Goal: Transaction & Acquisition: Download file/media

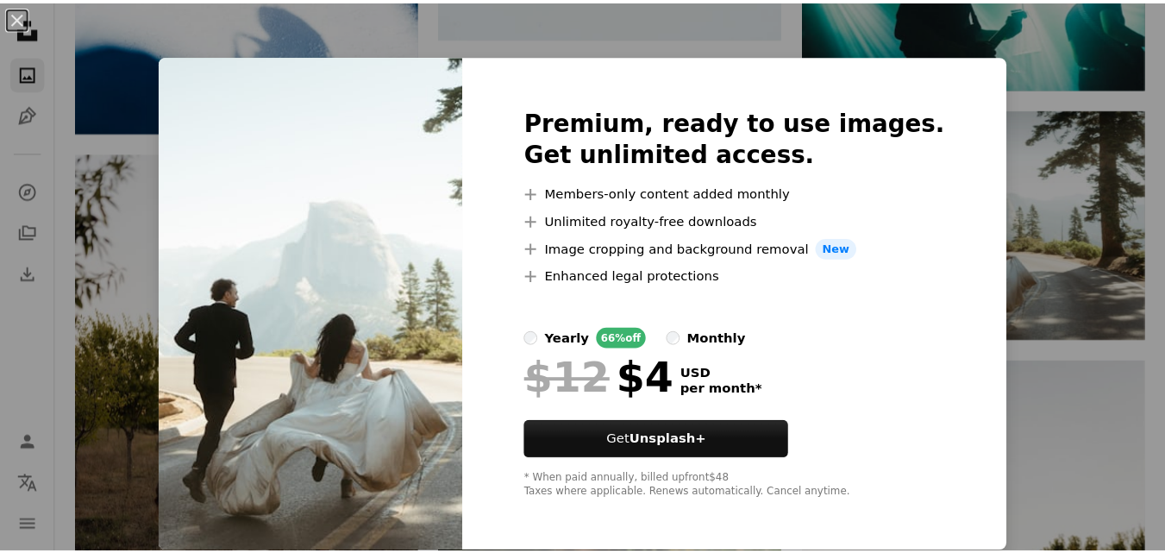
scroll to position [1, 0]
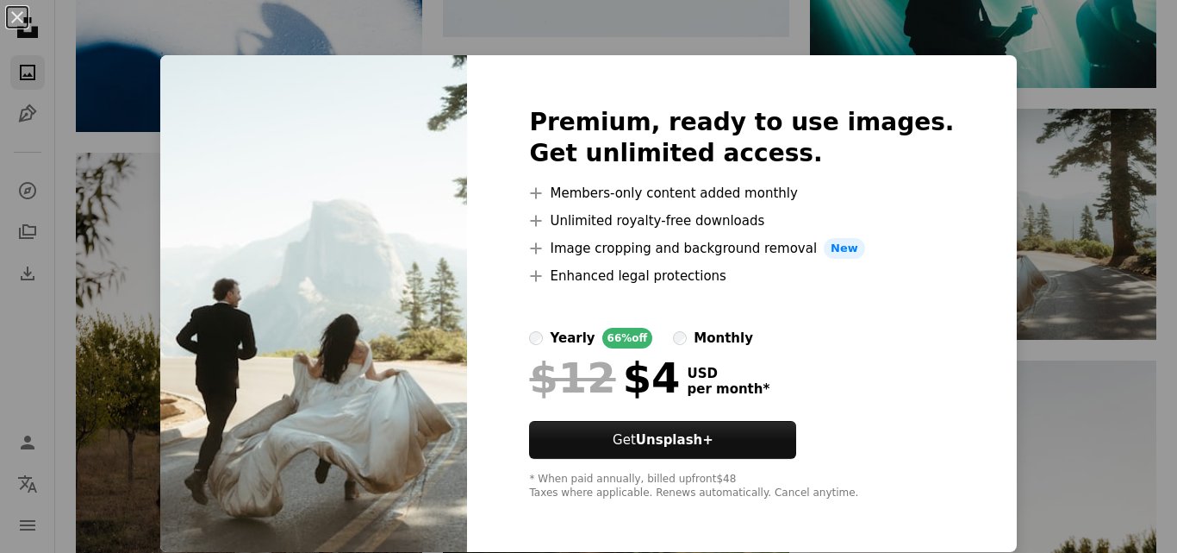
click at [1039, 322] on div "An X shape Premium, ready to use images. Get unlimited access. A plus sign Memb…" at bounding box center [588, 276] width 1177 height 553
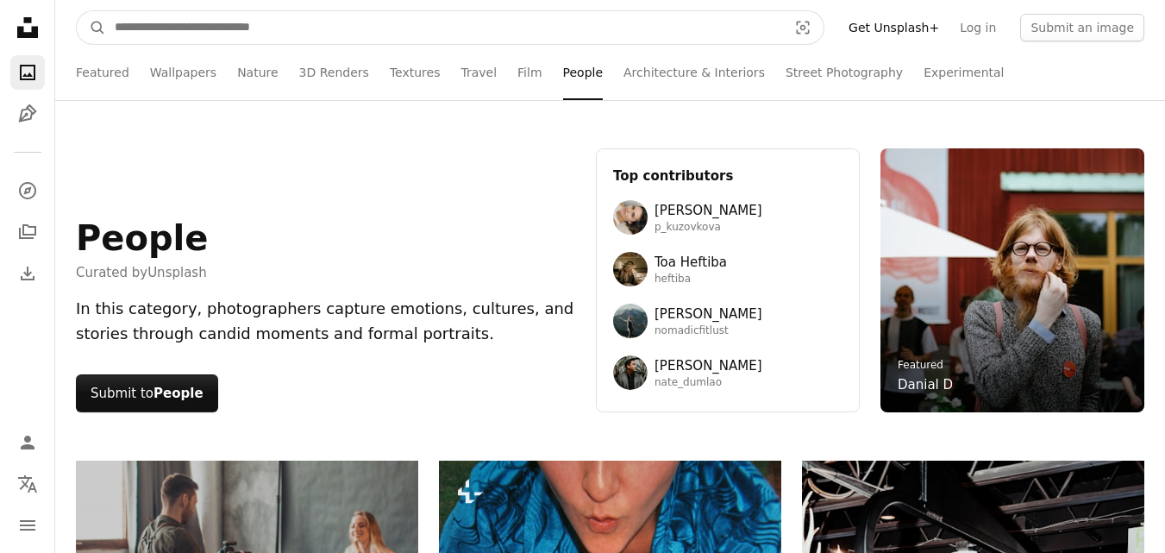
click at [231, 34] on input "Find visuals sitewide" at bounding box center [444, 27] width 676 height 33
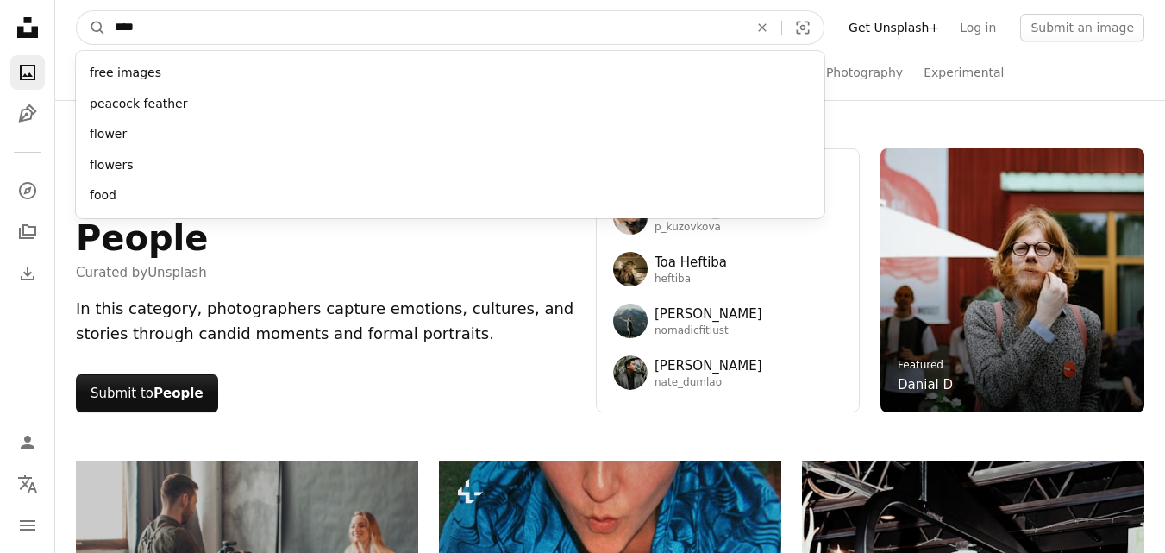
type input "****"
click at [77, 11] on button "A magnifying glass" at bounding box center [91, 27] width 29 height 33
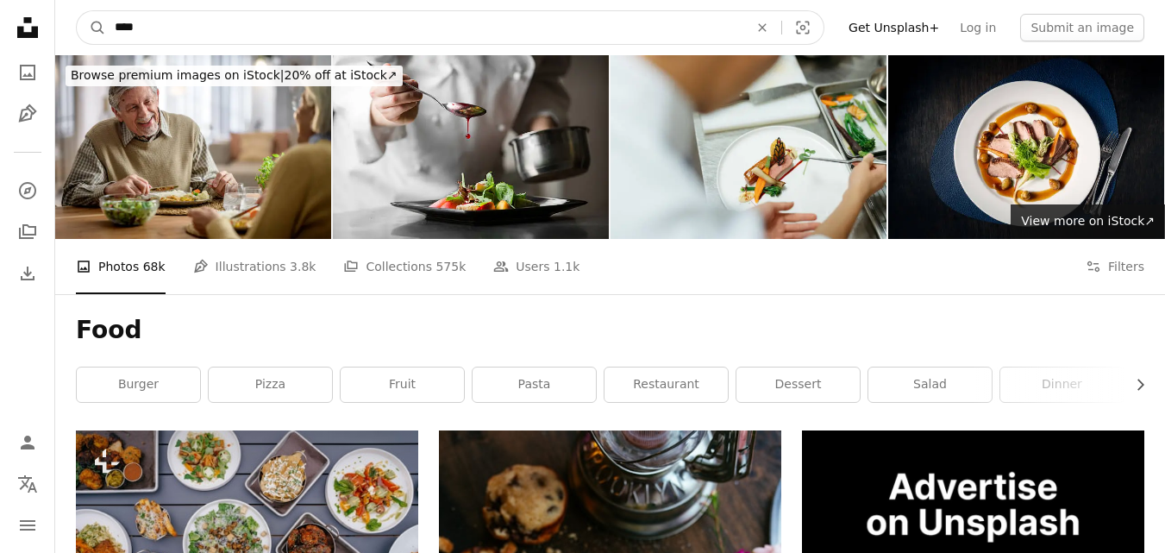
click at [322, 27] on input "****" at bounding box center [424, 27] width 637 height 33
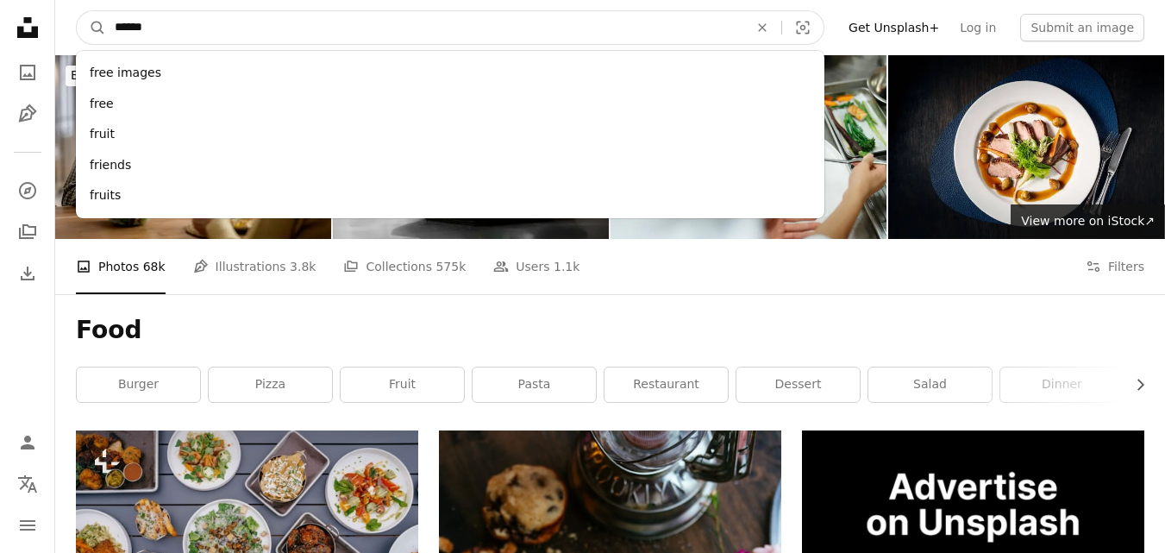
type input "******"
click at [77, 11] on button "A magnifying glass" at bounding box center [91, 27] width 29 height 33
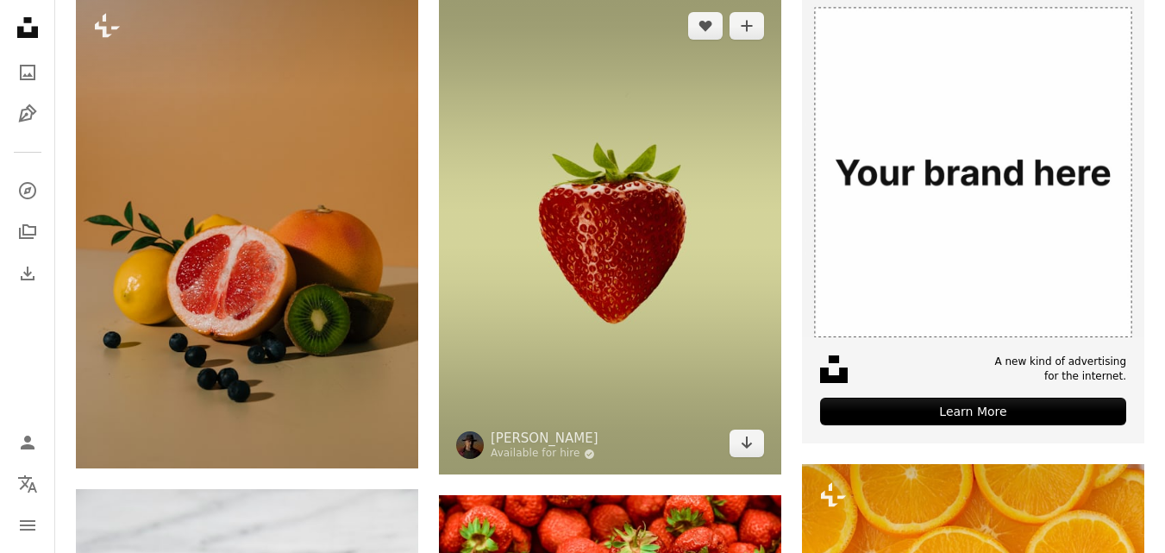
scroll to position [431, 0]
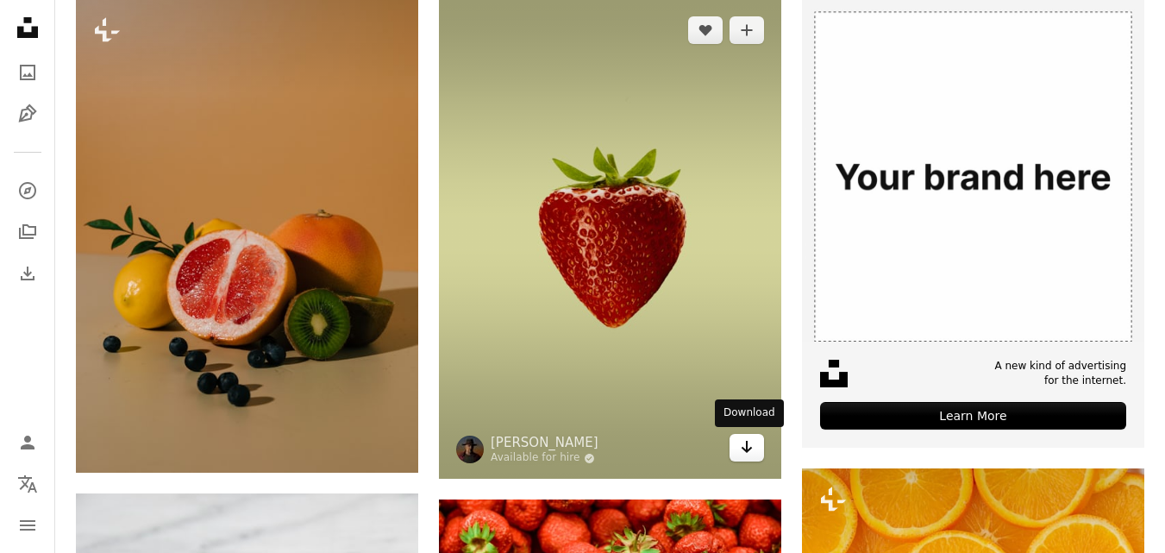
click at [749, 453] on icon "Arrow pointing down" at bounding box center [747, 446] width 14 height 21
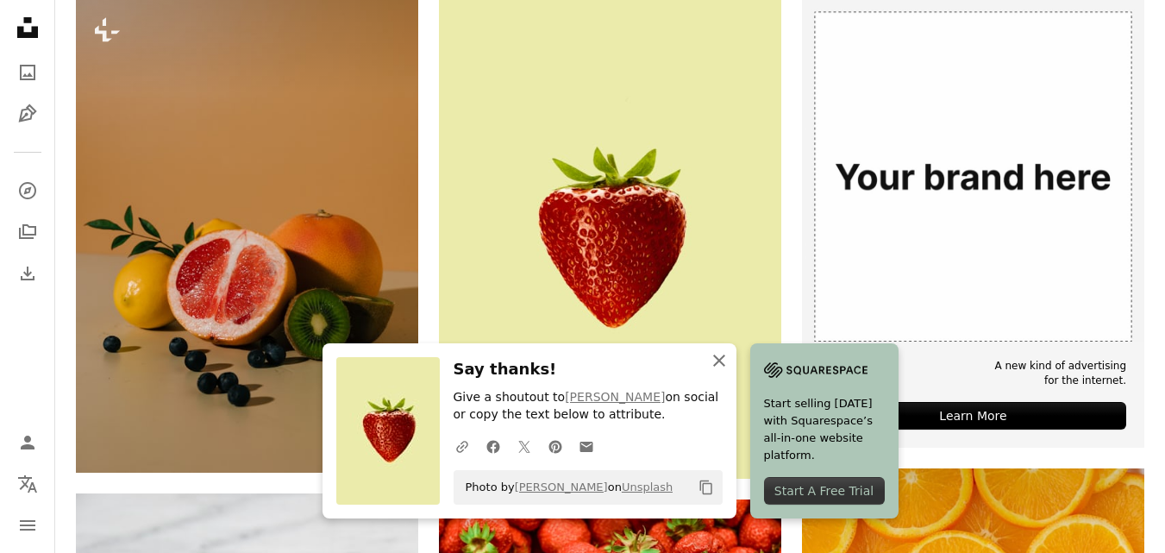
click at [724, 364] on icon "An X shape" at bounding box center [719, 360] width 21 height 21
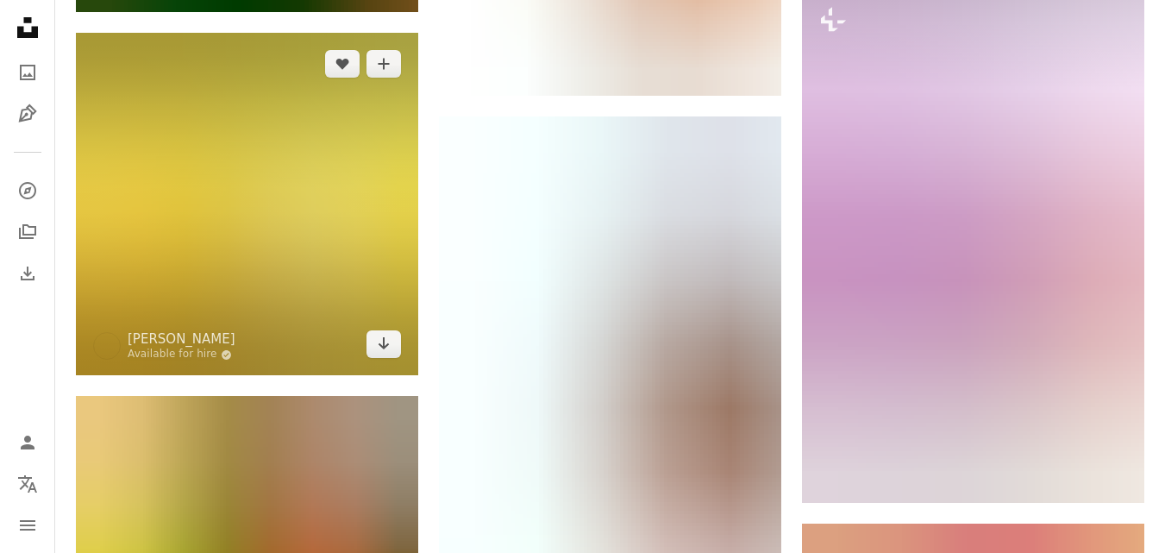
scroll to position [2758, 0]
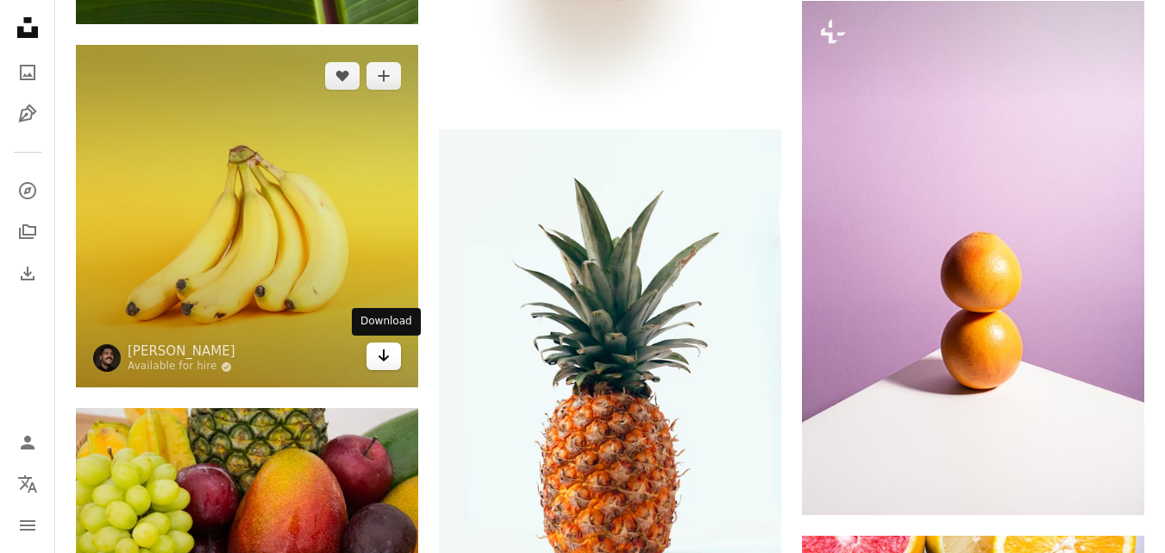
click at [382, 355] on icon "Arrow pointing down" at bounding box center [384, 355] width 14 height 21
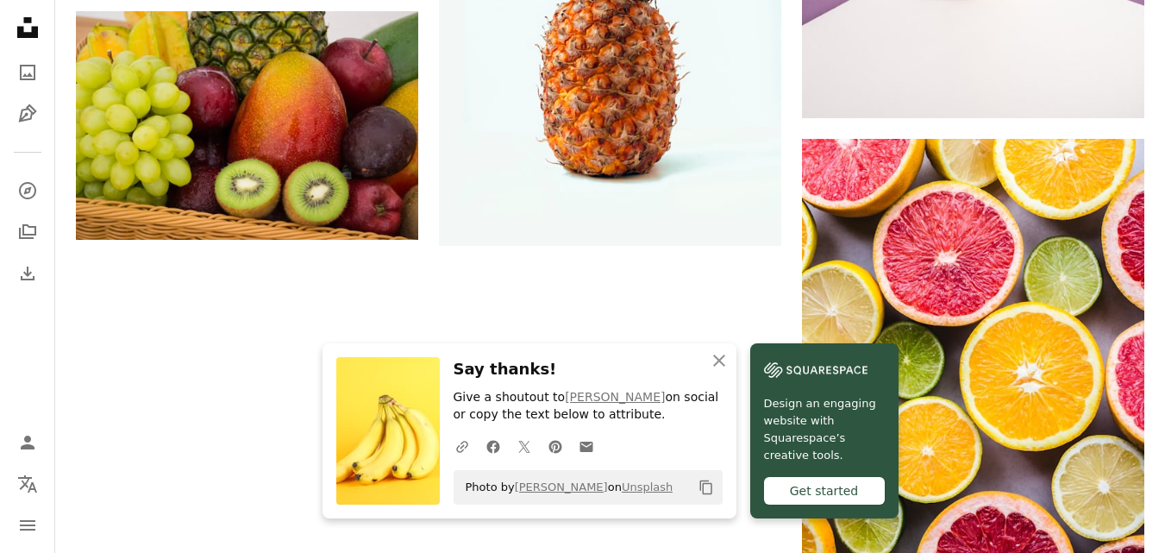
scroll to position [3275, 0]
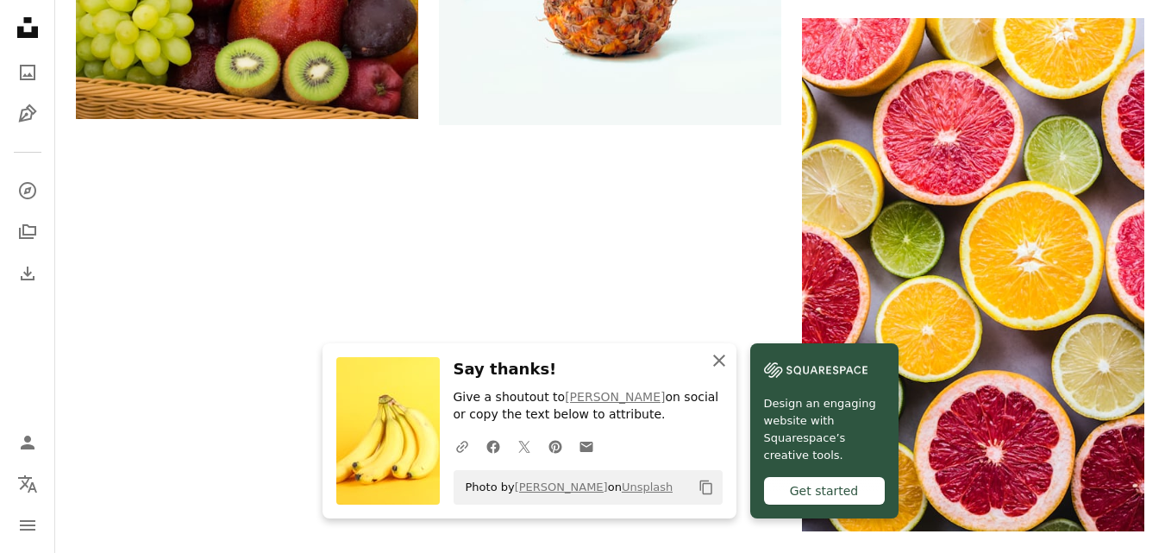
click at [717, 360] on icon "button" at bounding box center [719, 360] width 12 height 12
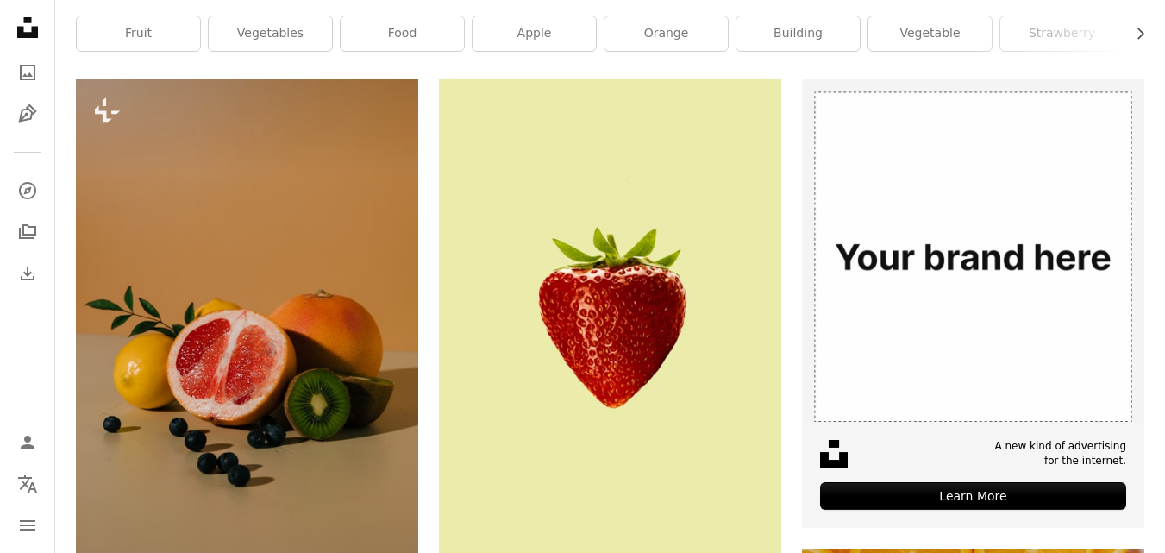
scroll to position [0, 0]
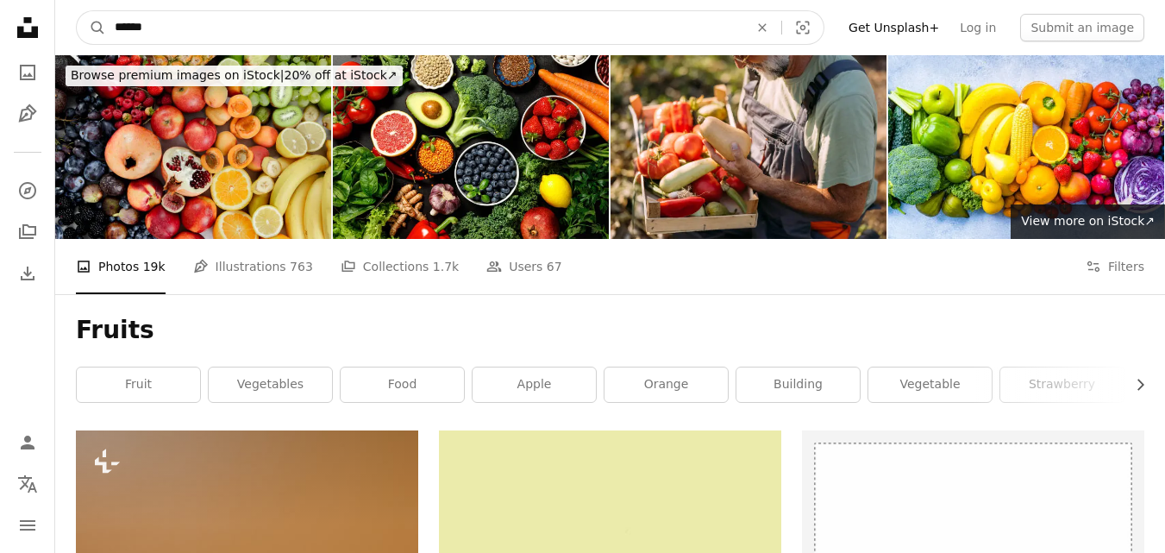
click at [311, 20] on input "******" at bounding box center [424, 27] width 637 height 33
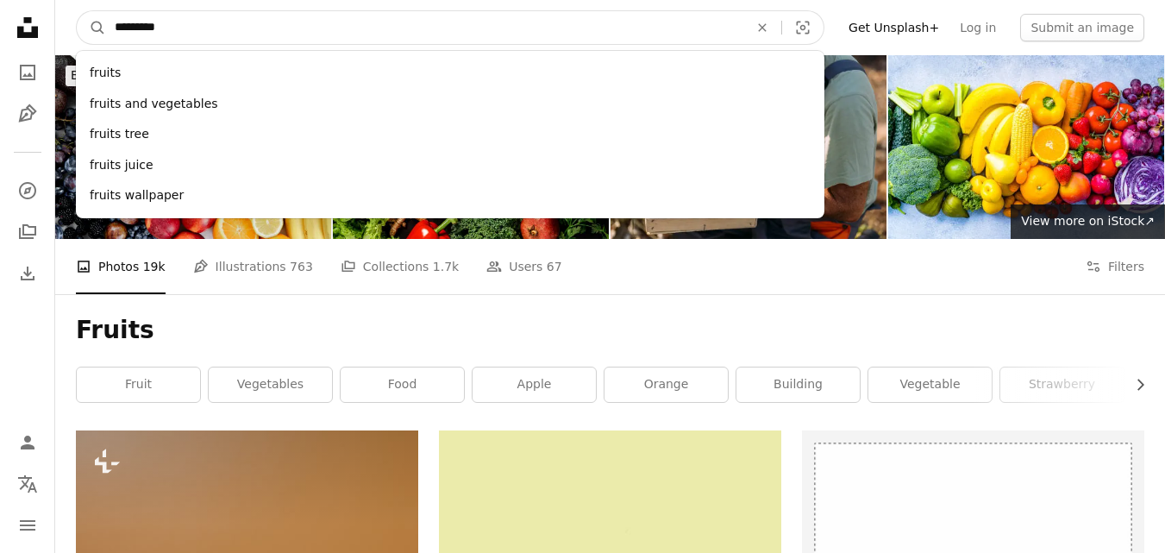
type input "*********"
click at [77, 11] on button "A magnifying glass" at bounding box center [91, 27] width 29 height 33
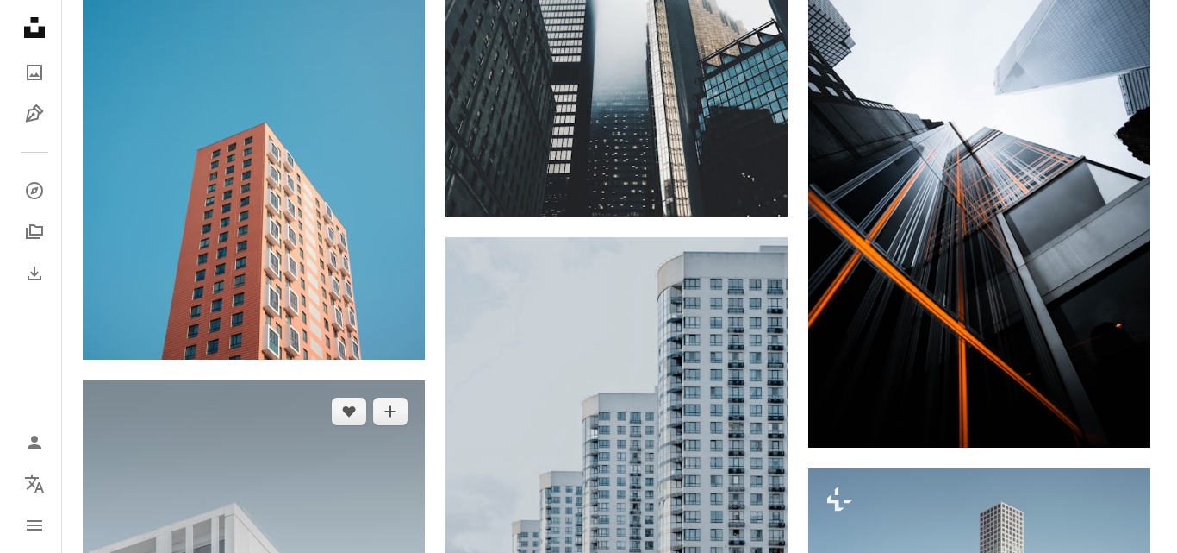
scroll to position [1465, 0]
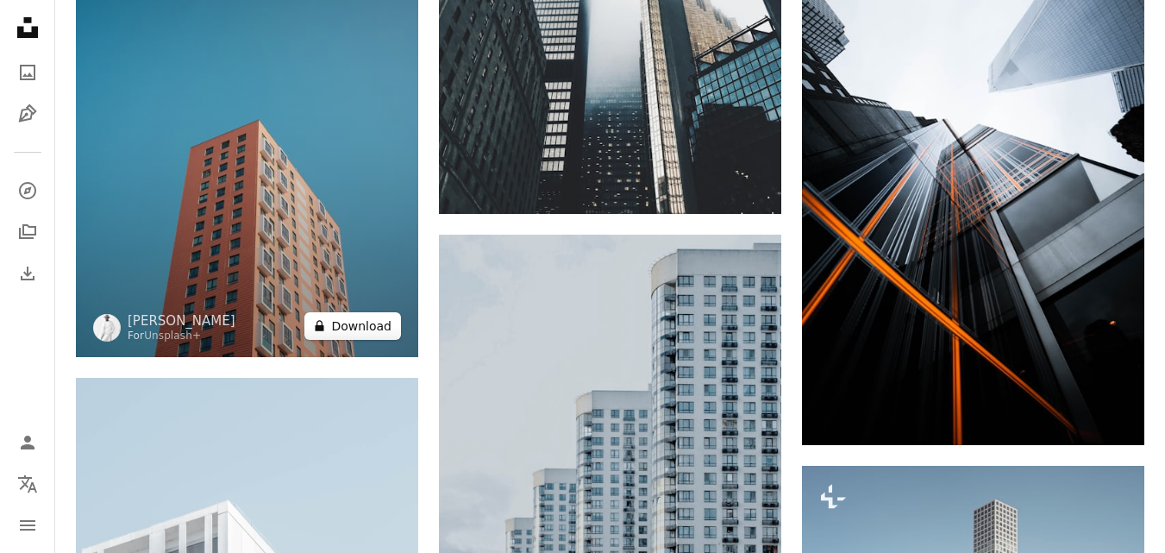
click at [368, 328] on button "A lock Download" at bounding box center [352, 326] width 97 height 28
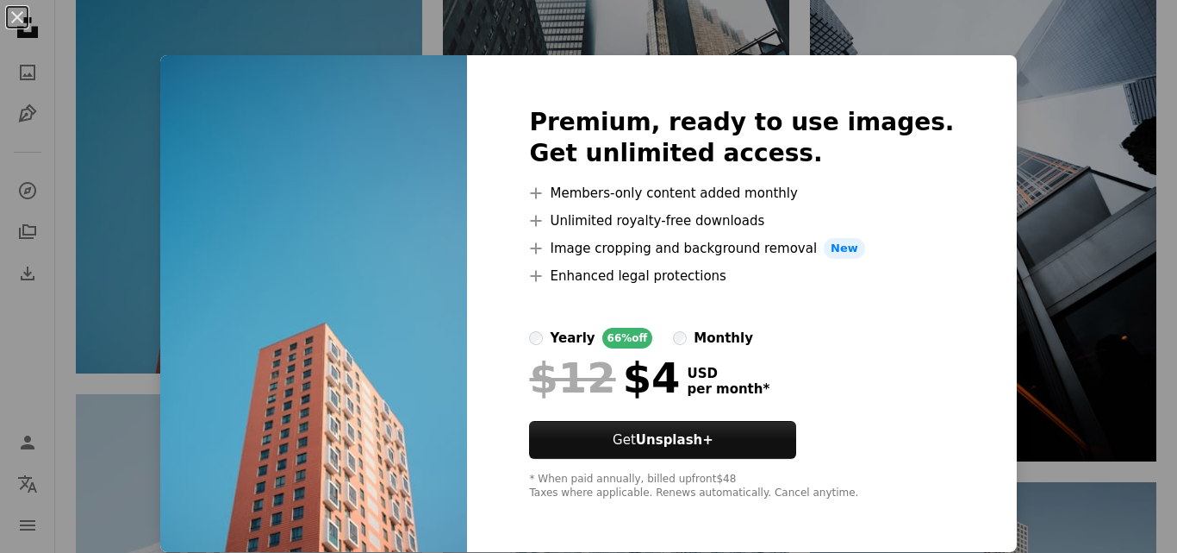
click at [1060, 191] on div "An X shape Premium, ready to use images. Get unlimited access. A plus sign Memb…" at bounding box center [588, 276] width 1177 height 553
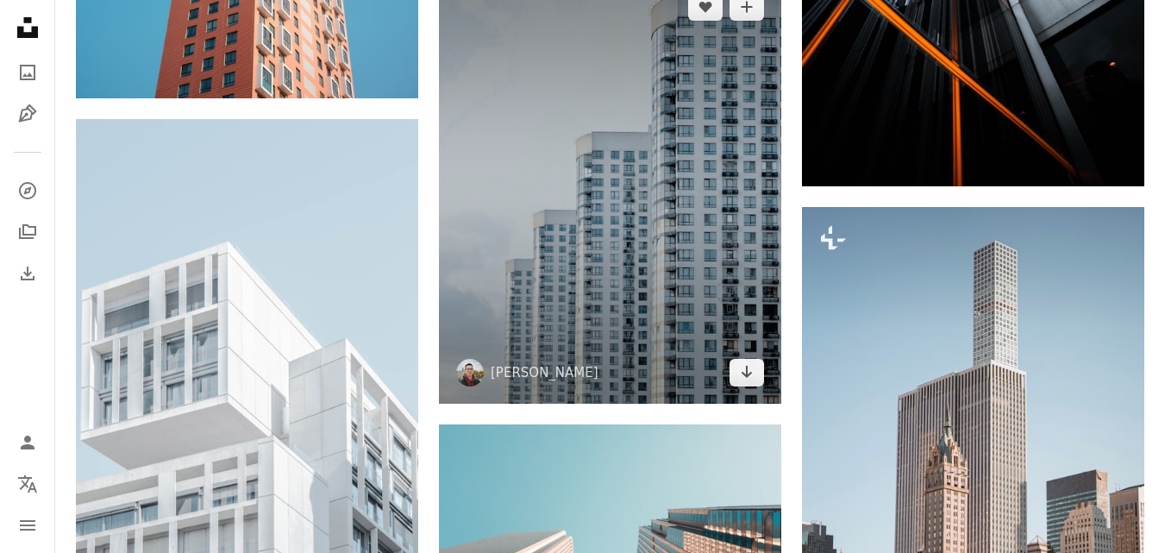
scroll to position [1638, 0]
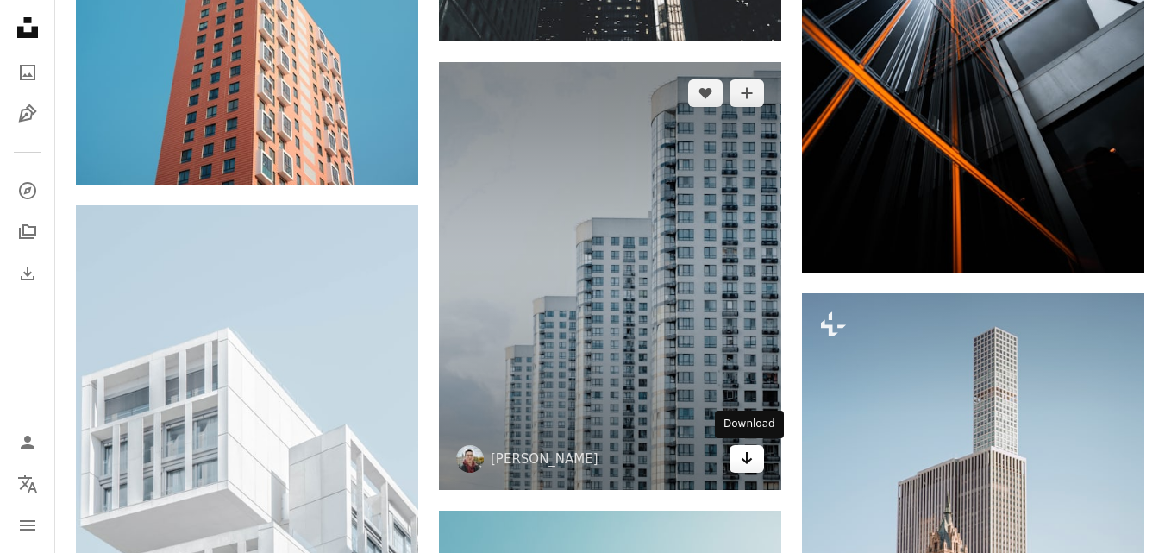
click at [732, 465] on link "Arrow pointing down" at bounding box center [746, 459] width 34 height 28
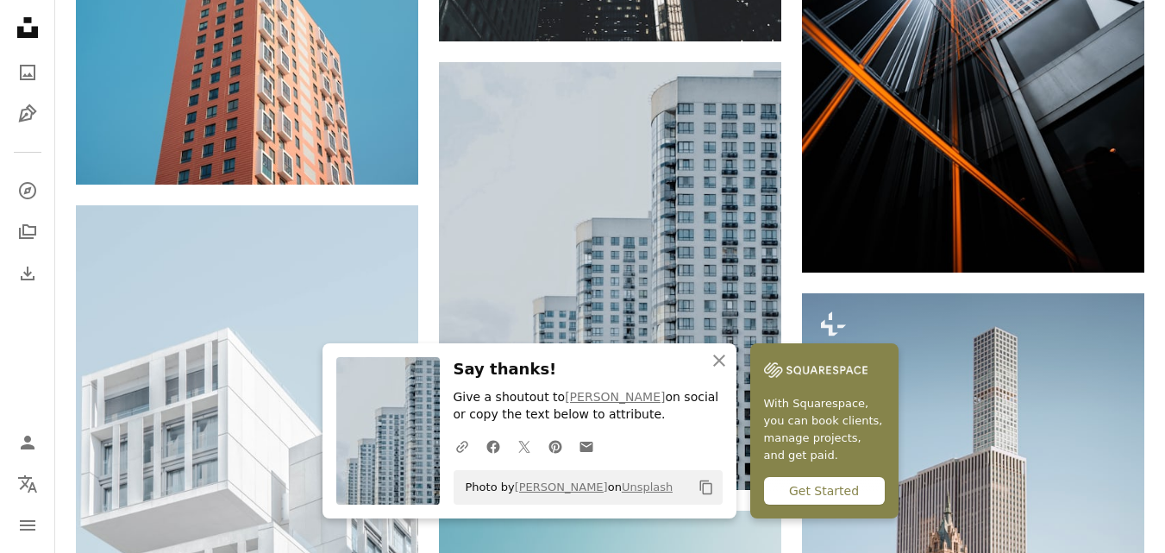
click at [796, 97] on div "Plus sign for Unsplash+ A heart A plus sign [PERSON_NAME] For Unsplash+ A lock …" at bounding box center [610, 128] width 1068 height 2672
click at [724, 364] on icon "An X shape" at bounding box center [719, 360] width 21 height 21
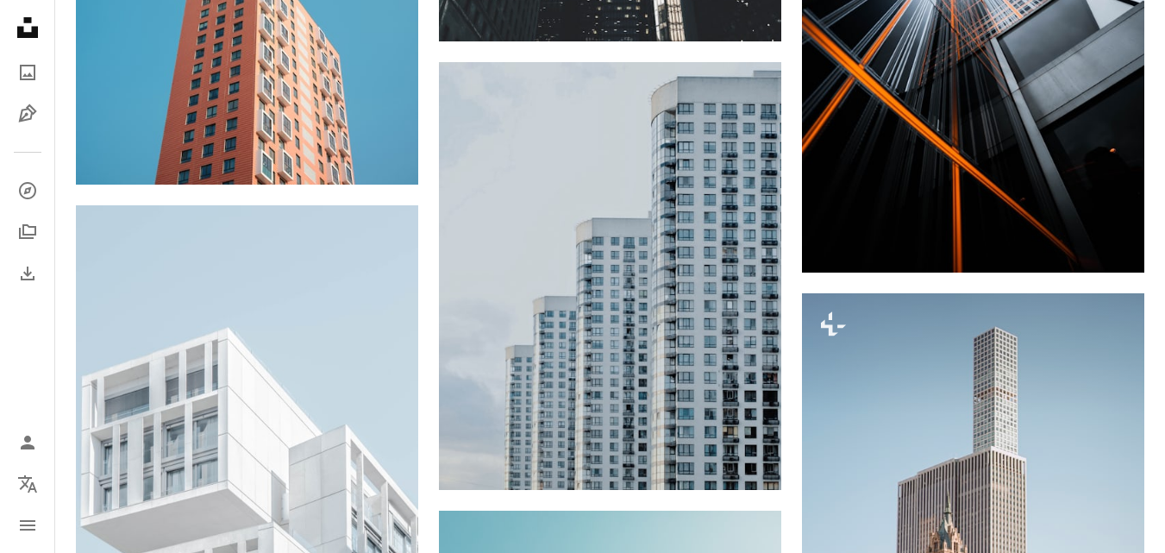
click at [791, 281] on div "Plus sign for Unsplash+ A heart A plus sign [PERSON_NAME] For Unsplash+ A lock …" at bounding box center [610, 128] width 1068 height 2672
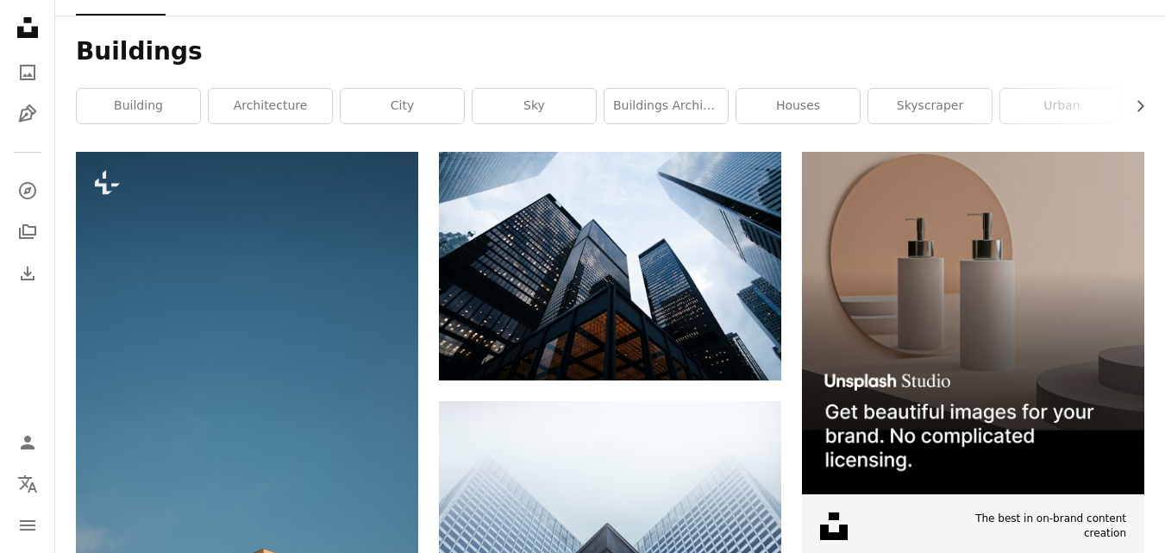
scroll to position [0, 0]
